Goal: Obtain resource: Download file/media

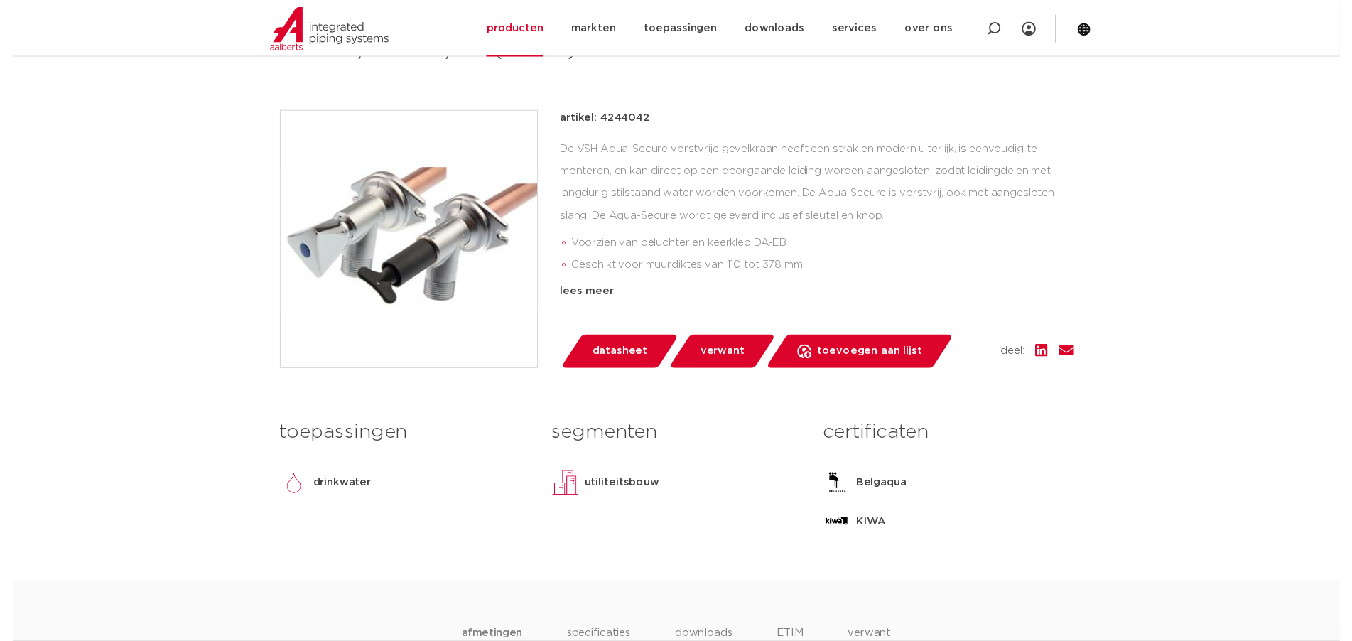
scroll to position [355, 0]
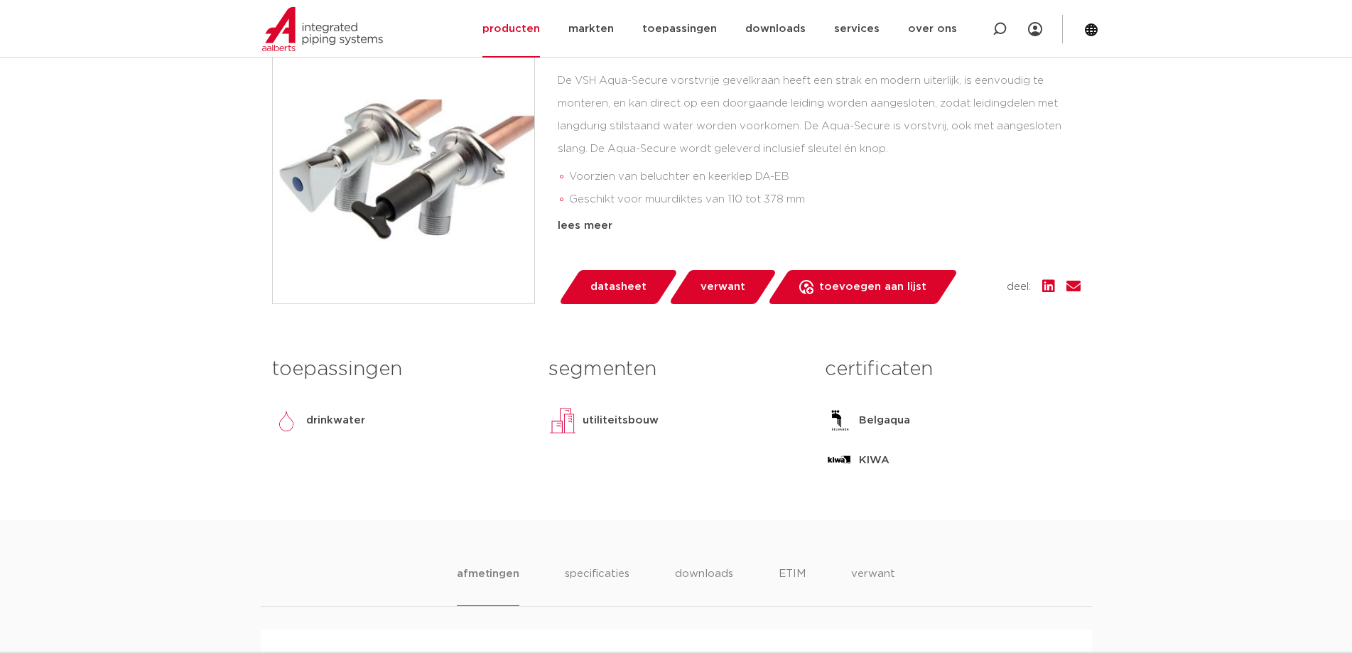
click at [632, 288] on span "datasheet" at bounding box center [618, 287] width 56 height 23
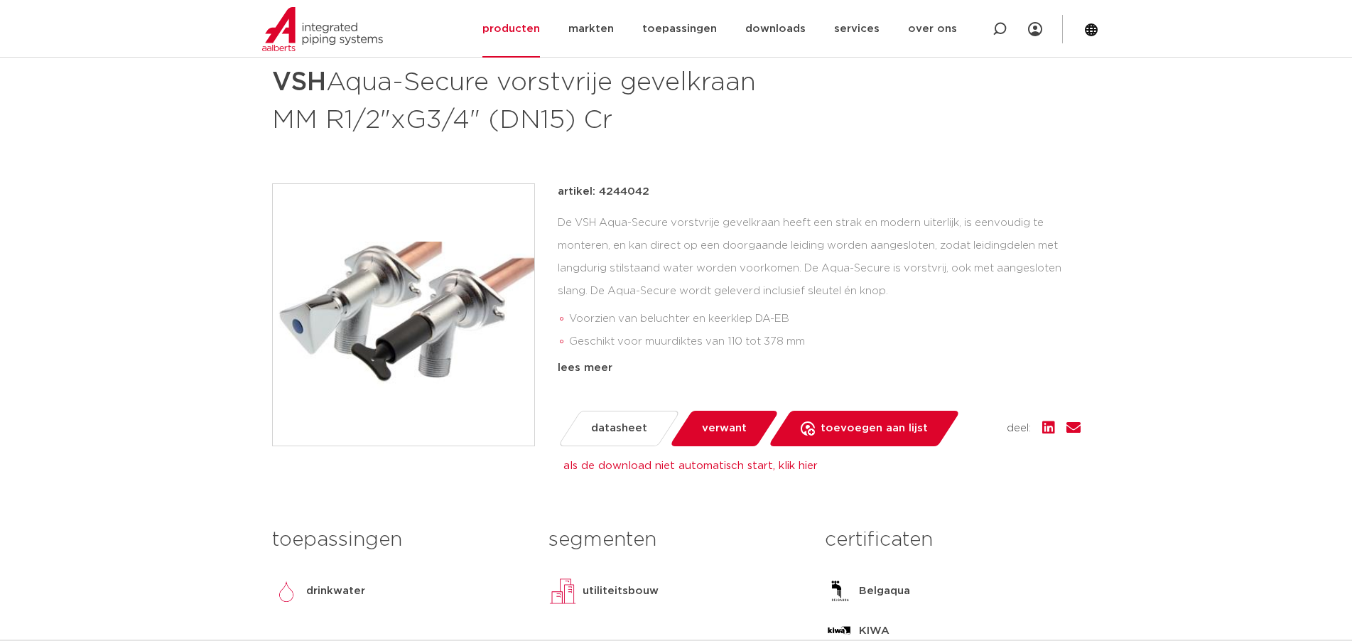
scroll to position [142, 0]
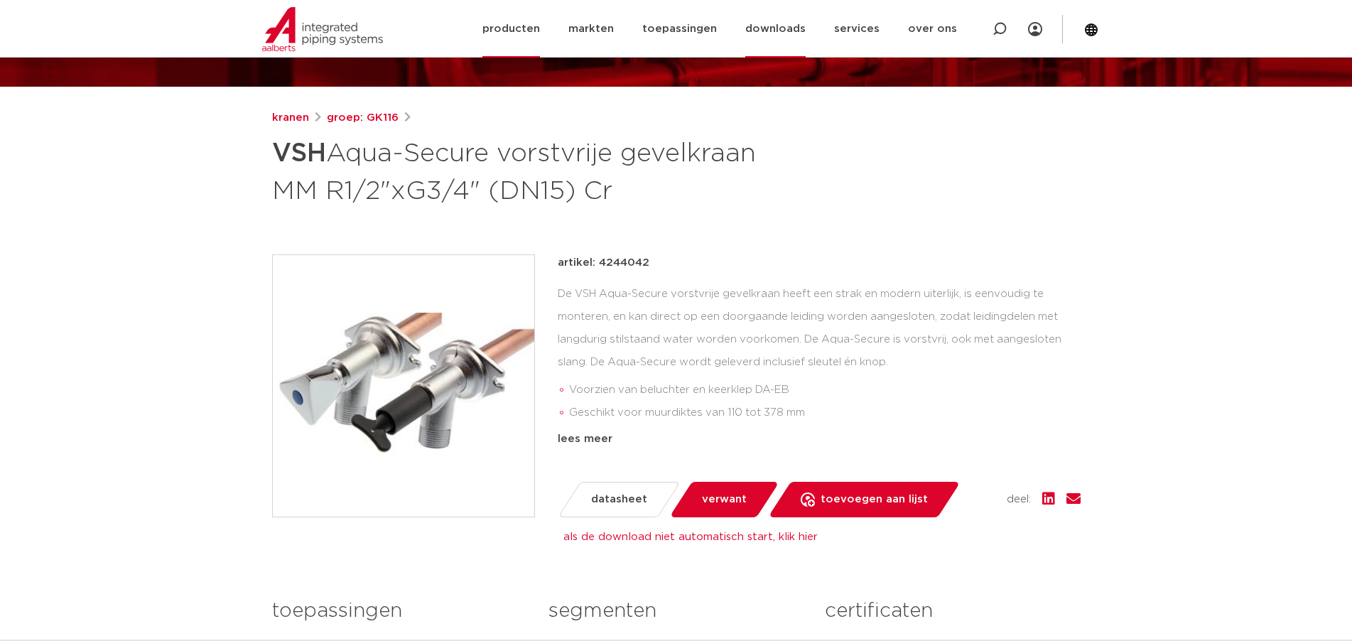
click at [787, 26] on link "downloads" at bounding box center [775, 29] width 60 height 58
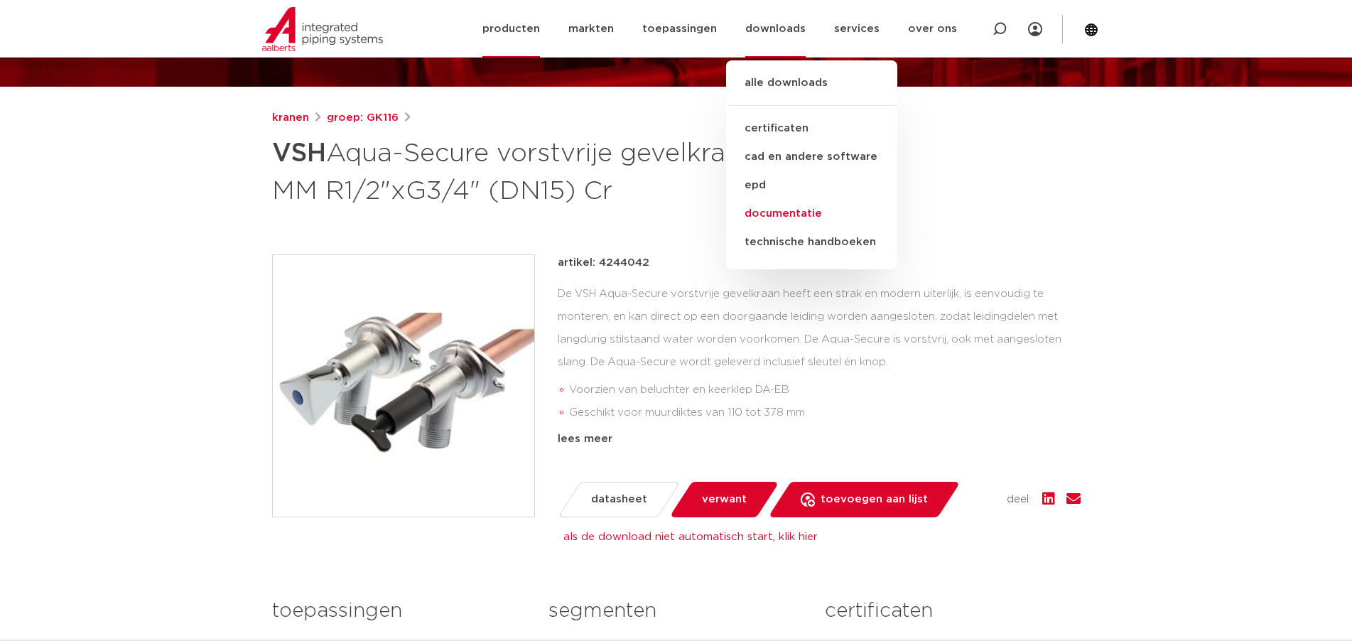
click at [801, 209] on link "documentatie" at bounding box center [811, 214] width 171 height 28
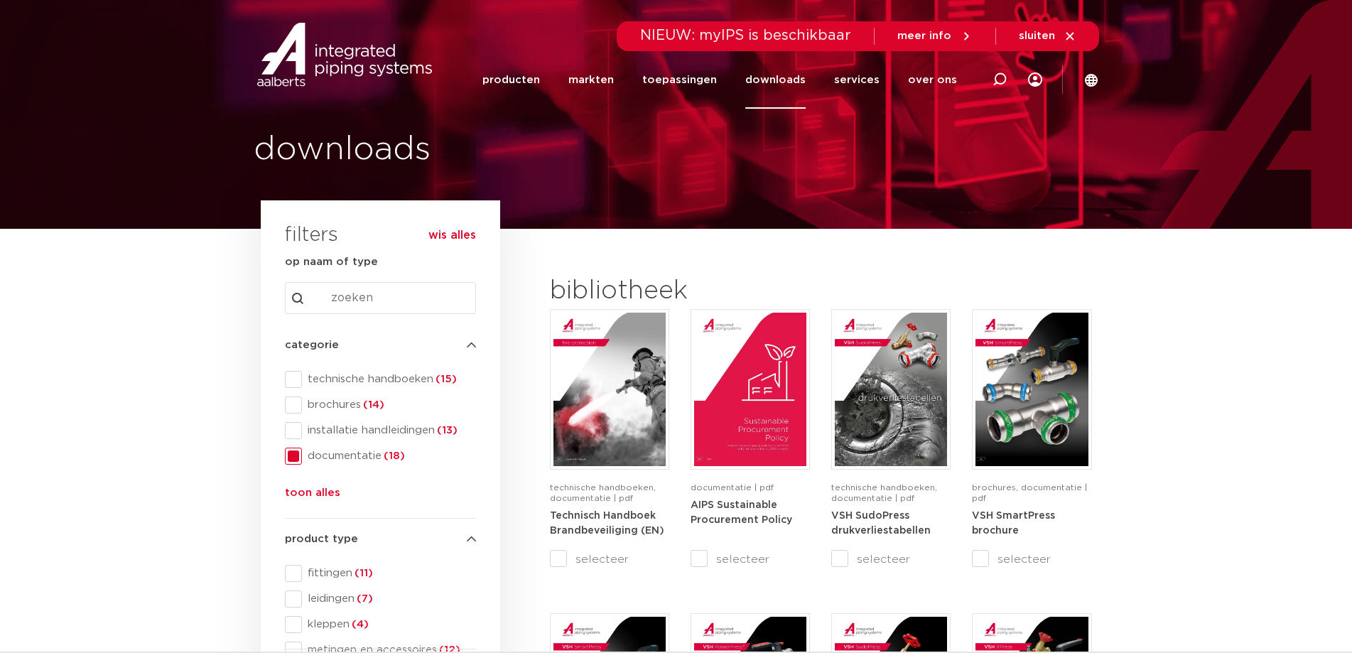
click at [348, 298] on input "Search content" at bounding box center [380, 298] width 191 height 32
type input "aqua secure"
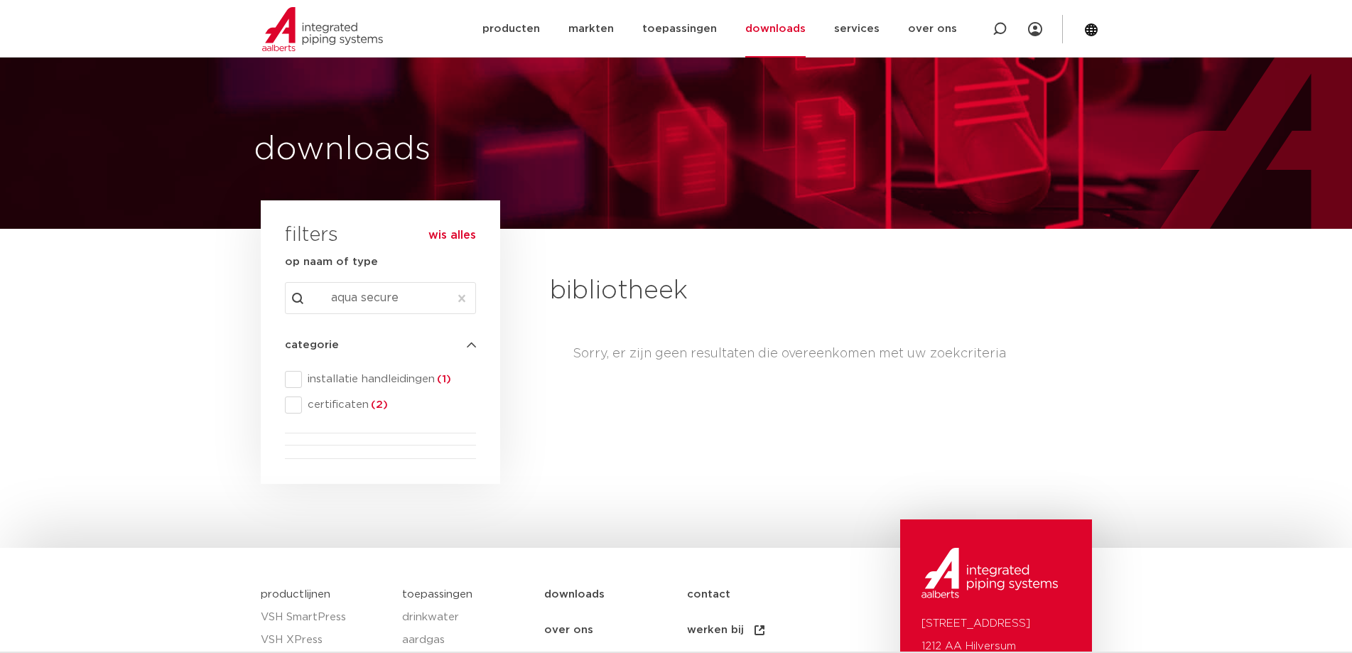
scroll to position [71, 0]
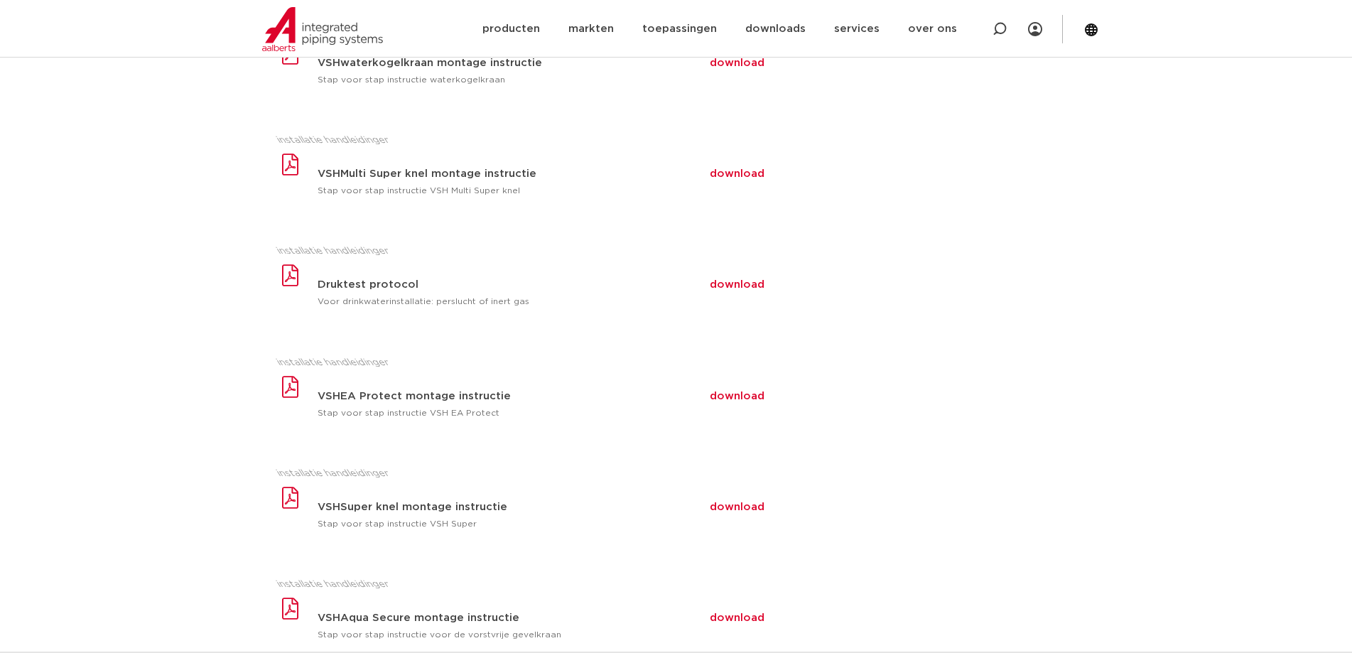
scroll to position [568, 0]
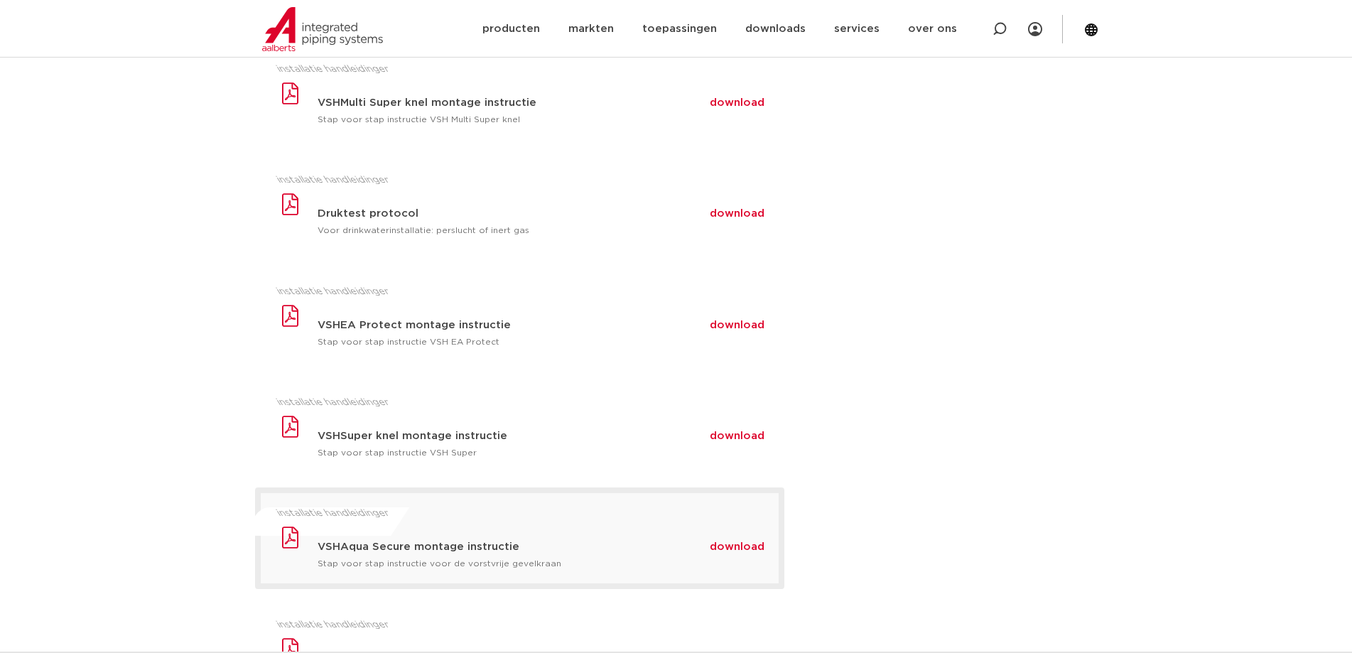
click at [727, 549] on span "download" at bounding box center [737, 546] width 55 height 11
